Goal: Find specific page/section: Find specific page/section

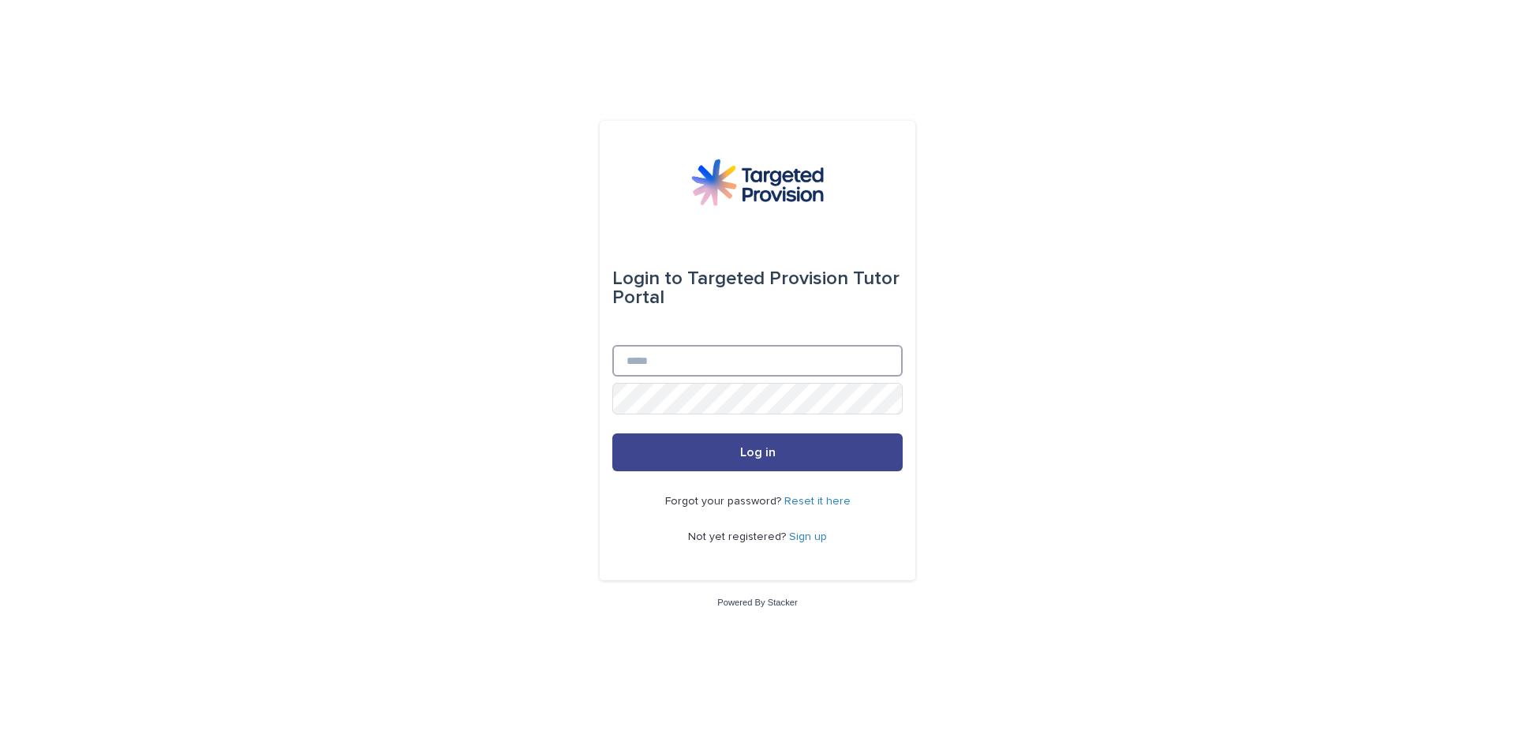
type input "**********"
click at [767, 460] on button "Log in" at bounding box center [757, 452] width 290 height 38
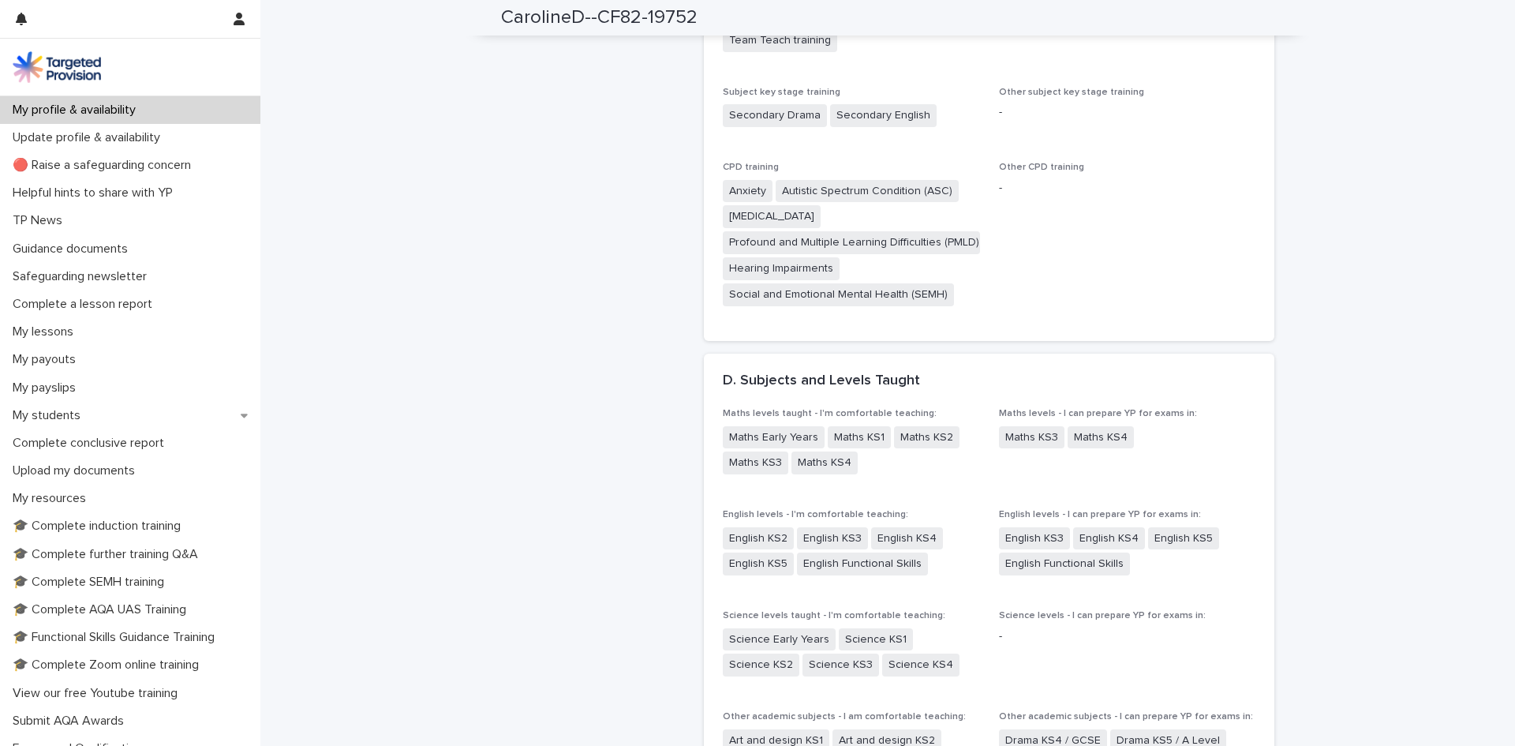
scroll to position [1421, 0]
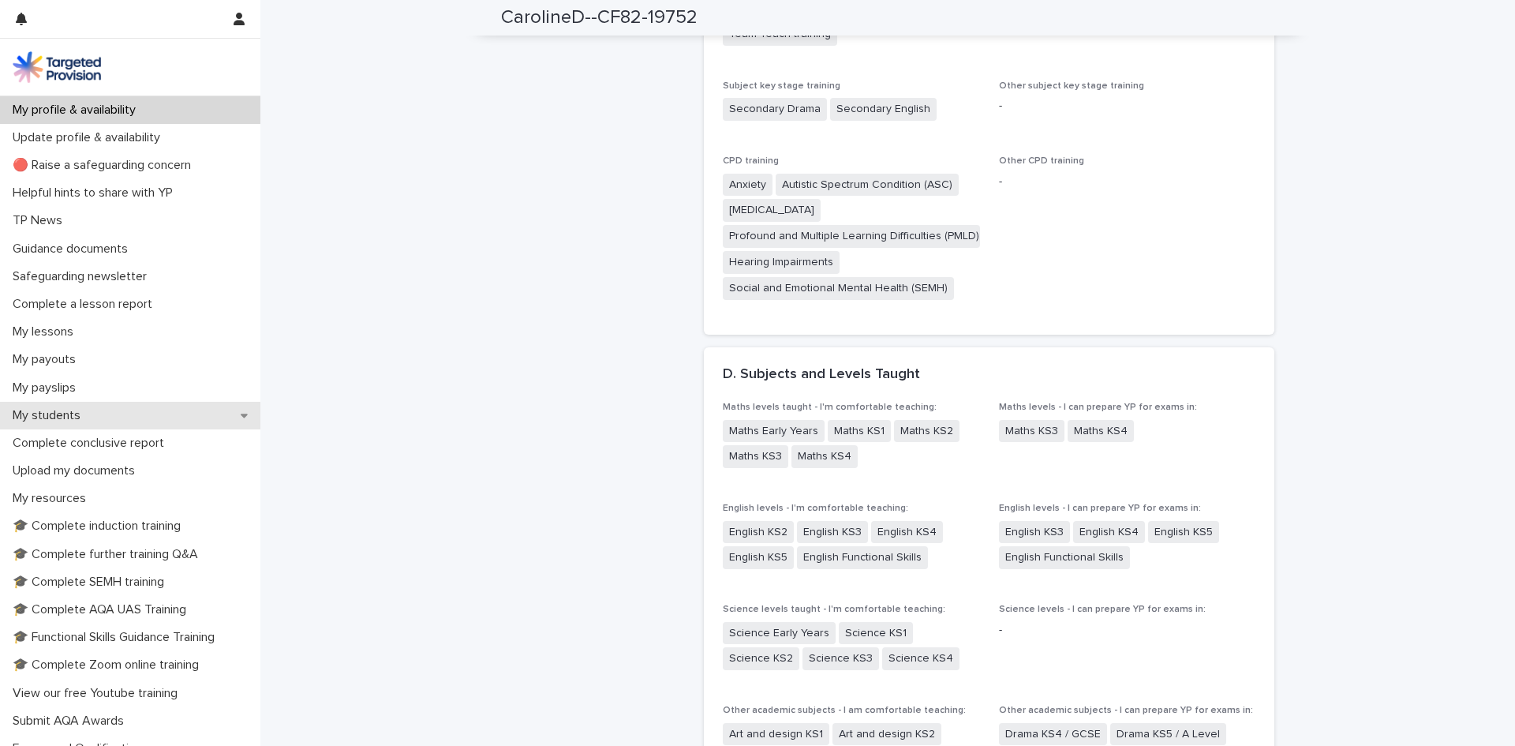
click at [28, 405] on div "My students" at bounding box center [130, 416] width 260 height 28
